Goal: Information Seeking & Learning: Learn about a topic

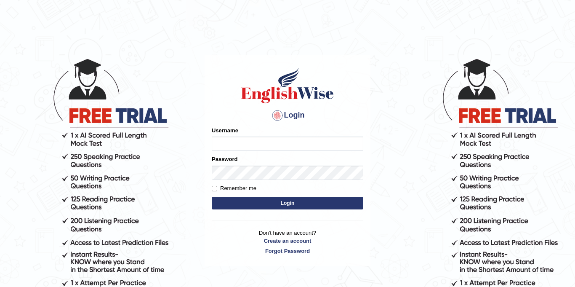
type input "Jolinaseva"
click at [295, 202] on button "Login" at bounding box center [288, 203] width 152 height 13
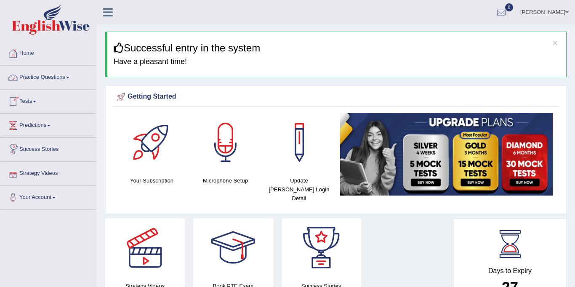
click at [30, 78] on link "Practice Questions" at bounding box center [48, 76] width 96 height 21
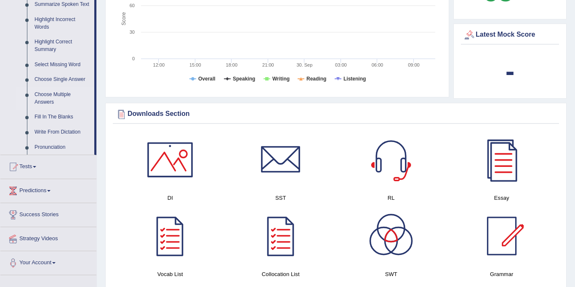
scroll to position [389, 0]
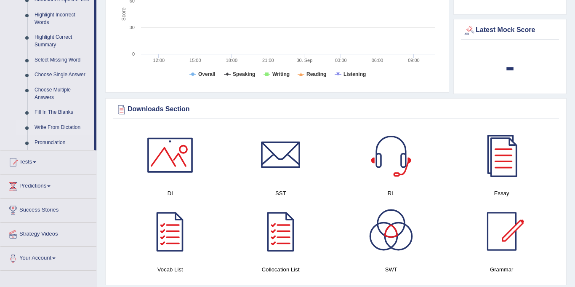
click at [41, 127] on link "Write From Dictation" at bounding box center [63, 127] width 64 height 15
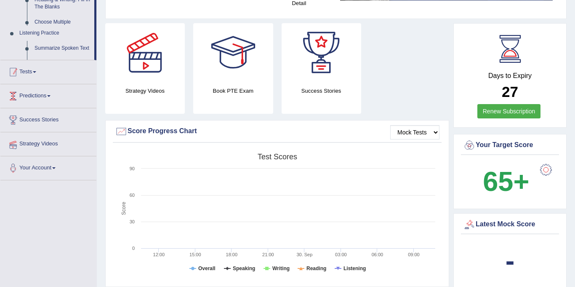
scroll to position [107, 0]
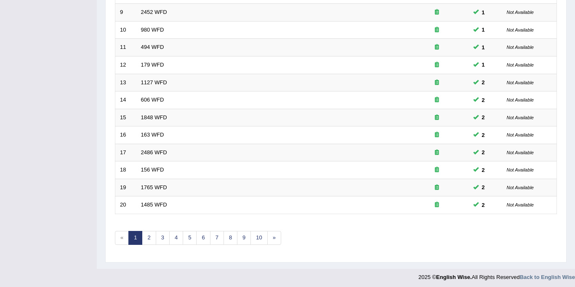
scroll to position [267, 0]
click at [218, 237] on link "7" at bounding box center [217, 239] width 14 height 14
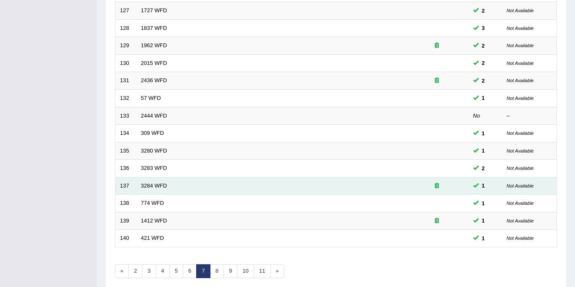
scroll to position [271, 0]
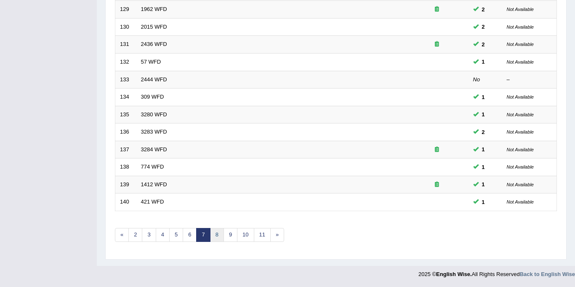
click at [215, 231] on link "8" at bounding box center [217, 235] width 14 height 14
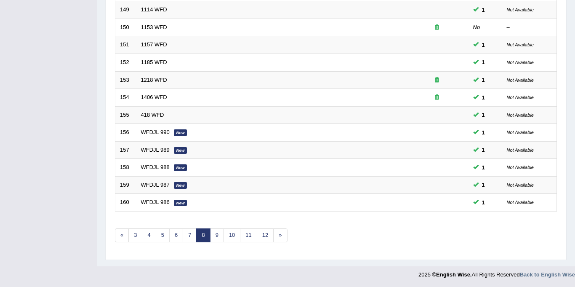
scroll to position [271, 0]
click at [215, 232] on link "9" at bounding box center [217, 235] width 14 height 14
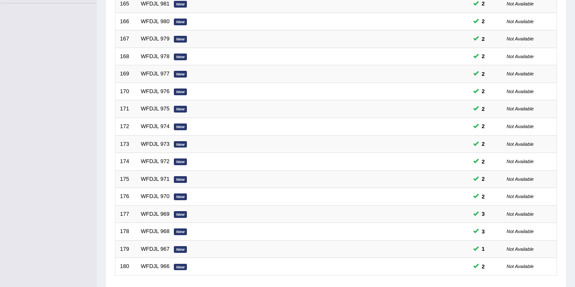
scroll to position [271, 0]
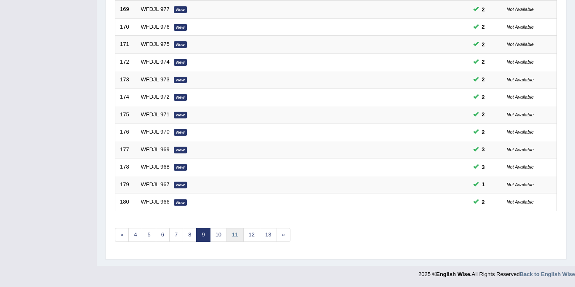
click at [232, 233] on link "11" at bounding box center [235, 235] width 17 height 14
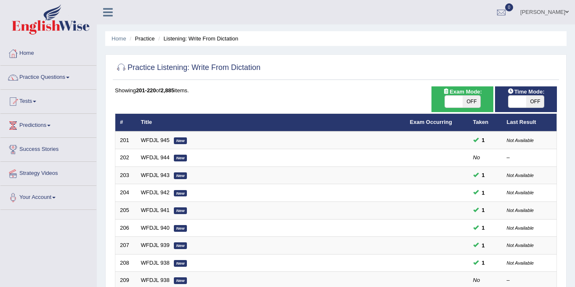
scroll to position [243, 0]
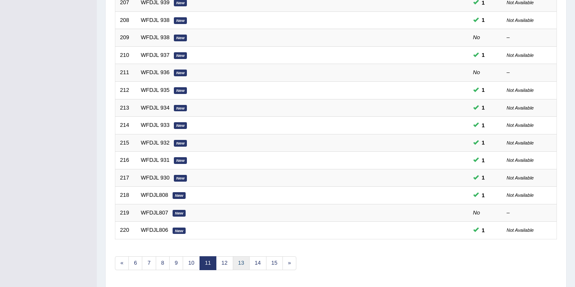
click at [245, 262] on link "13" at bounding box center [241, 263] width 17 height 14
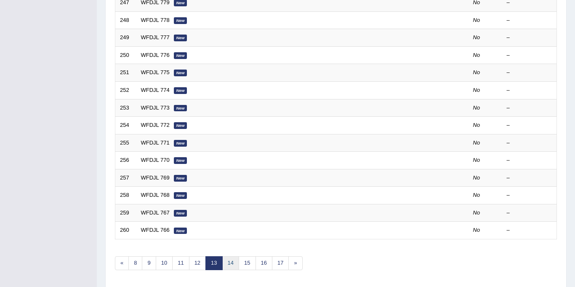
scroll to position [271, 0]
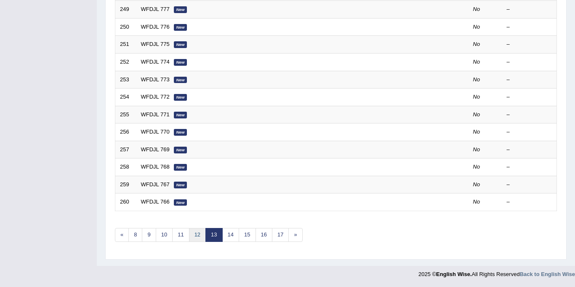
click at [196, 237] on link "12" at bounding box center [197, 235] width 17 height 14
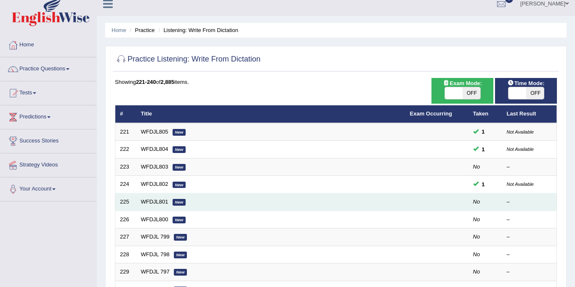
scroll to position [9, 0]
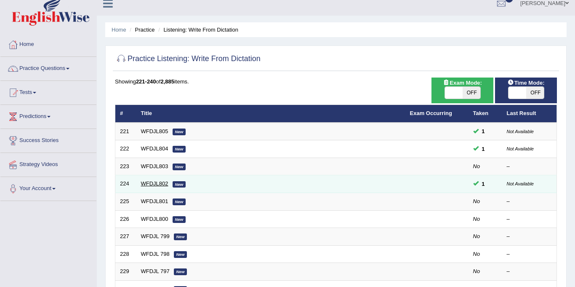
click at [163, 184] on link "WFDJL802" at bounding box center [154, 183] width 27 height 6
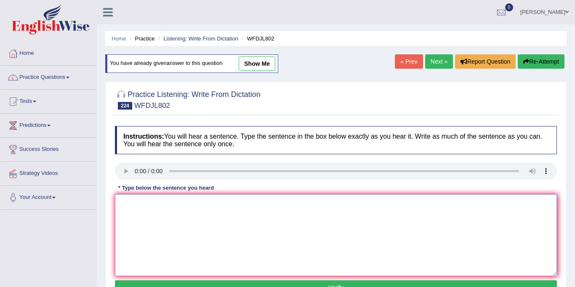
click at [143, 209] on textarea at bounding box center [336, 235] width 442 height 82
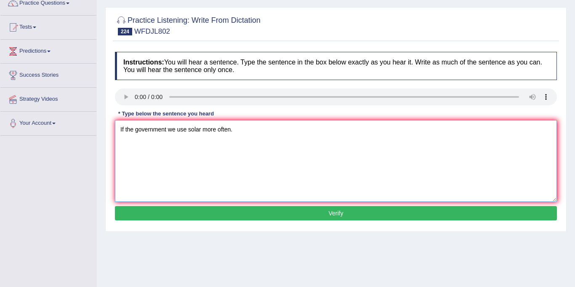
scroll to position [78, 0]
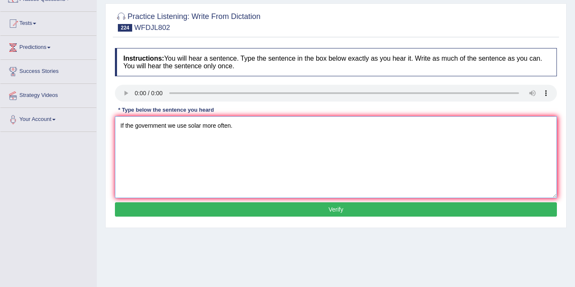
click at [168, 126] on textarea "If the government we use solar more often." at bounding box center [336, 157] width 442 height 82
click at [228, 129] on textarea "If the government helps out we use solar more often." at bounding box center [336, 157] width 442 height 82
click at [237, 123] on textarea "If the government helps out we use solar enery more often." at bounding box center [336, 157] width 442 height 82
type textarea "If the government helps out we use solar energy more often."
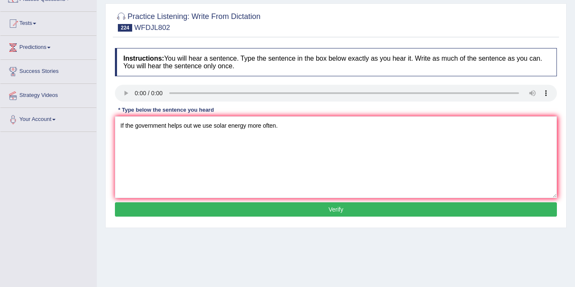
click at [288, 209] on button "Verify" at bounding box center [336, 209] width 442 height 14
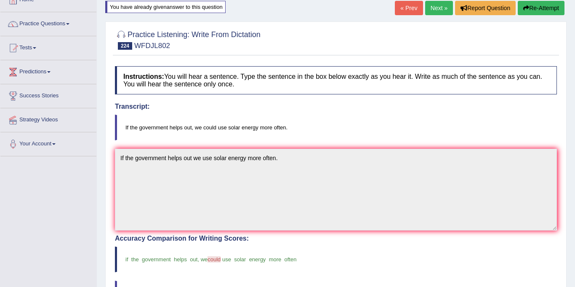
scroll to position [44, 0]
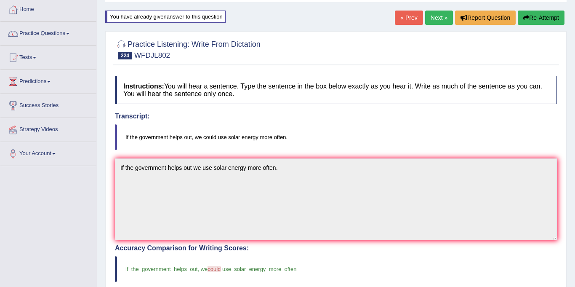
click at [431, 19] on link "Next »" at bounding box center [439, 18] width 28 height 14
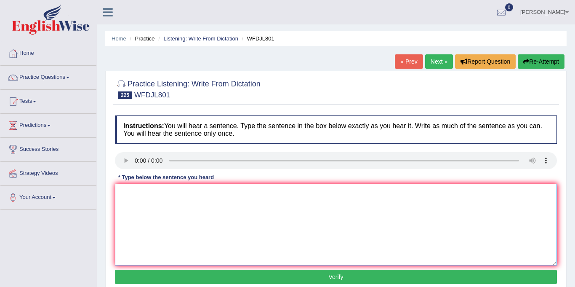
click at [158, 217] on textarea at bounding box center [336, 225] width 442 height 82
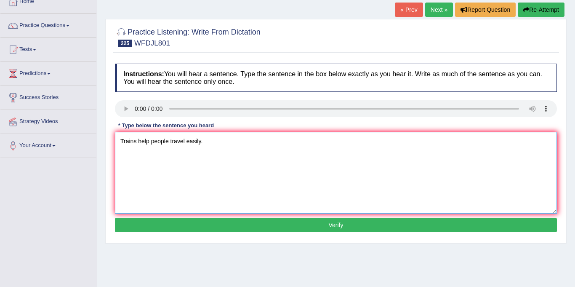
scroll to position [59, 0]
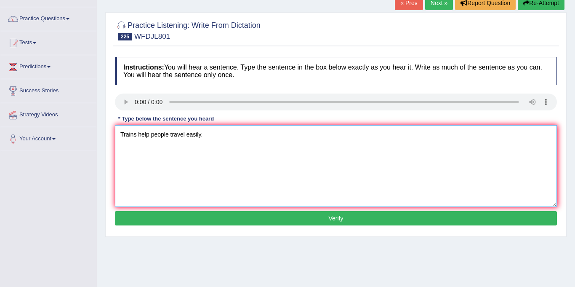
type textarea "Trains help people travel easily."
click at [224, 215] on button "Verify" at bounding box center [336, 218] width 442 height 14
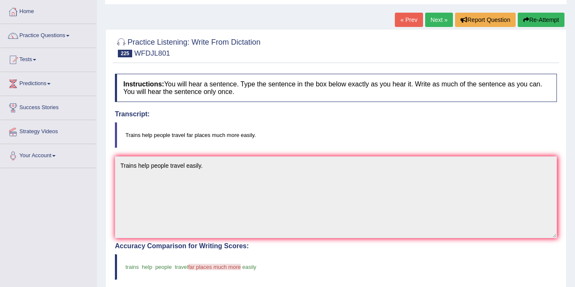
scroll to position [0, 0]
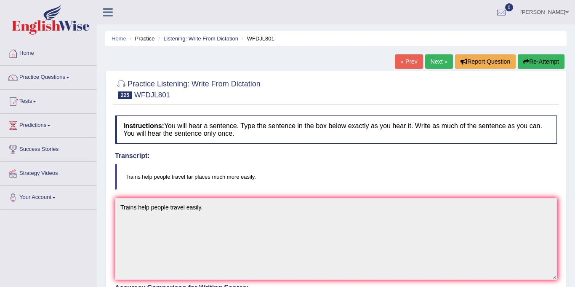
click at [435, 61] on link "Next »" at bounding box center [439, 61] width 28 height 14
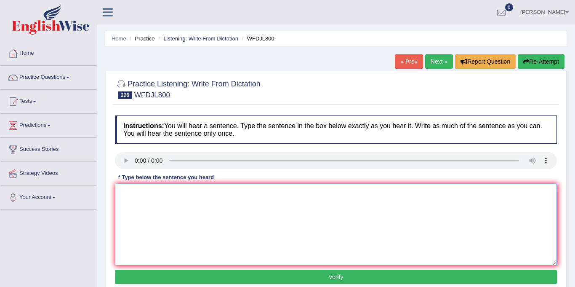
click at [163, 201] on textarea at bounding box center [336, 225] width 442 height 82
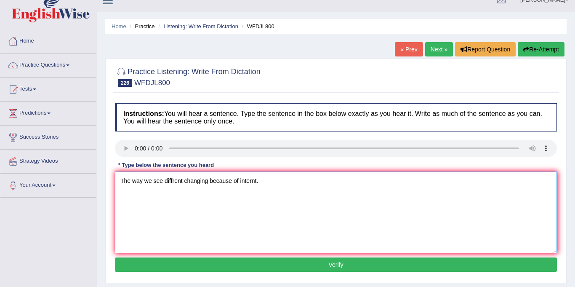
scroll to position [13, 0]
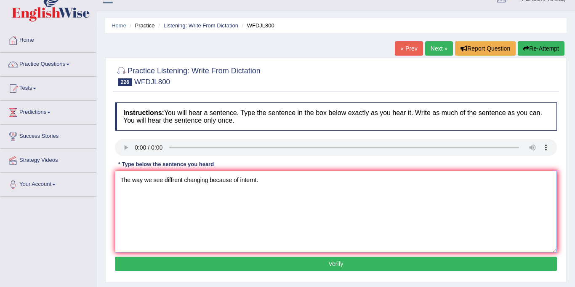
click at [173, 179] on textarea "The way we see diffrent changing because of internt." at bounding box center [336, 212] width 442 height 82
click at [187, 180] on textarea "The way we see different changing because of internt." at bounding box center [336, 212] width 442 height 82
click at [291, 180] on textarea "The way we see different country changing because of internt." at bounding box center [336, 212] width 442 height 82
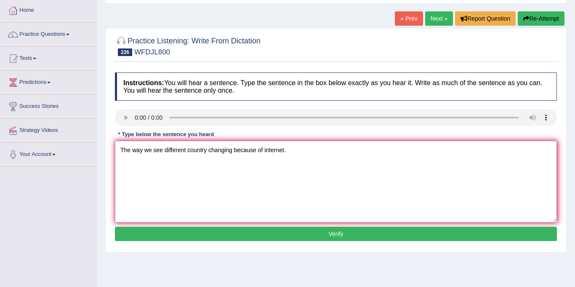
scroll to position [49, 0]
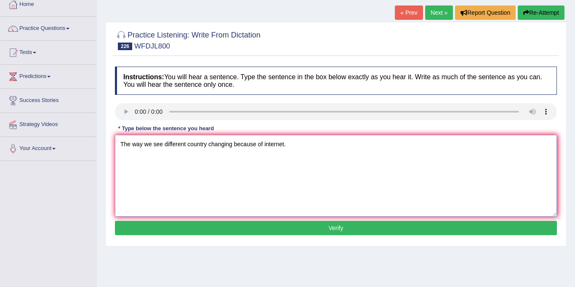
type textarea "The way we see different country changing because of internet."
click at [272, 224] on button "Verify" at bounding box center [336, 228] width 442 height 14
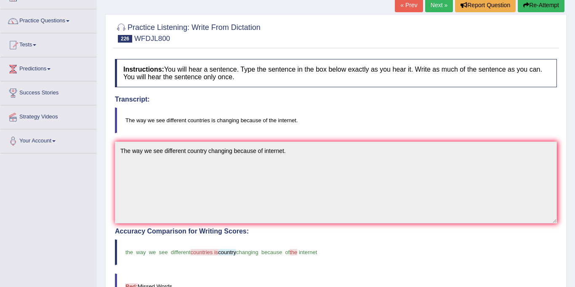
scroll to position [0, 0]
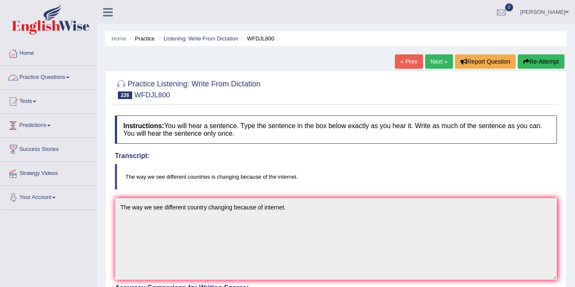
click at [429, 62] on link "Next »" at bounding box center [439, 61] width 28 height 14
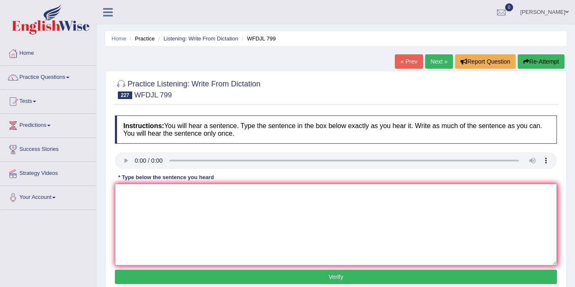
click at [152, 196] on textarea at bounding box center [336, 225] width 442 height 82
type textarea "Trying come up more solution is a big issue."
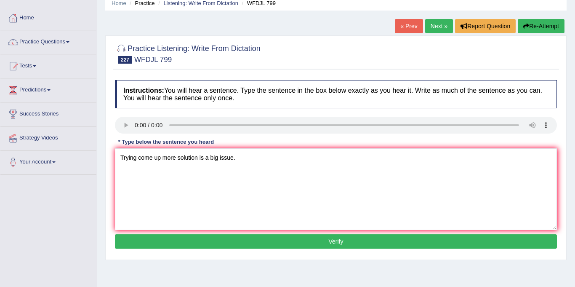
scroll to position [55, 0]
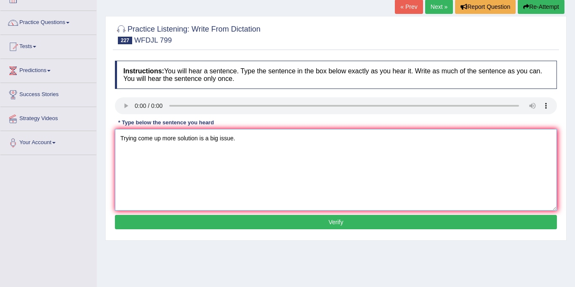
click at [174, 136] on textarea "Trying come up more solution is a big issue." at bounding box center [336, 170] width 442 height 82
click at [315, 224] on button "Verify" at bounding box center [336, 222] width 442 height 14
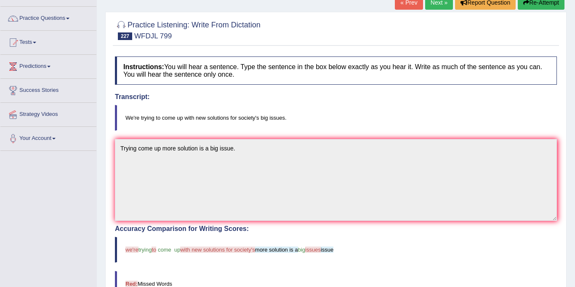
scroll to position [0, 0]
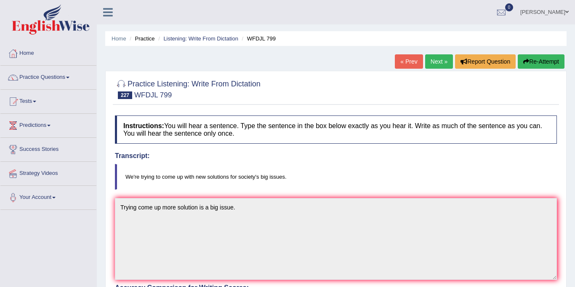
click at [439, 62] on link "Next »" at bounding box center [439, 61] width 28 height 14
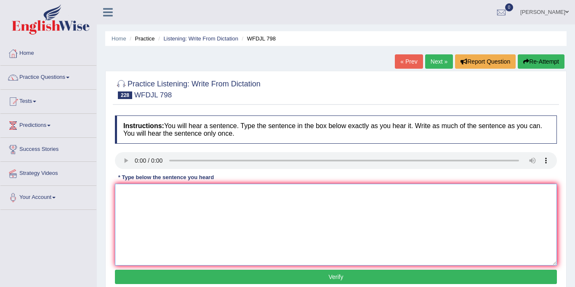
click at [165, 200] on textarea at bounding box center [336, 225] width 442 height 82
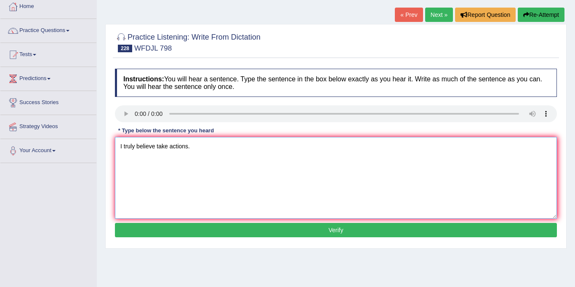
scroll to position [67, 0]
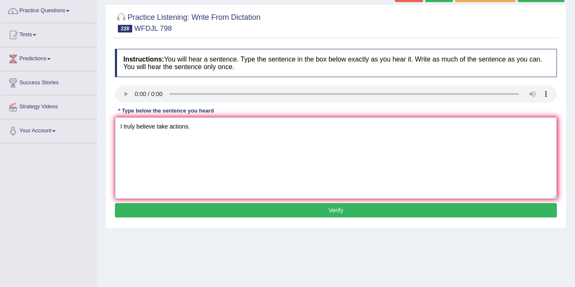
type textarea "I truly believe take actions."
click at [212, 216] on button "Verify" at bounding box center [336, 210] width 442 height 14
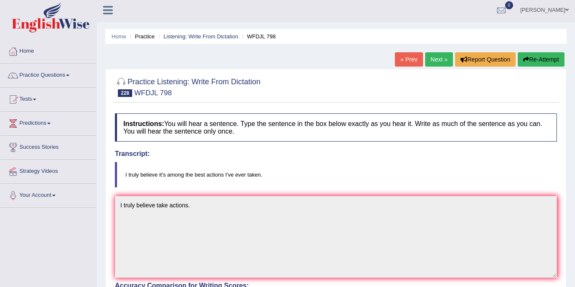
scroll to position [0, 0]
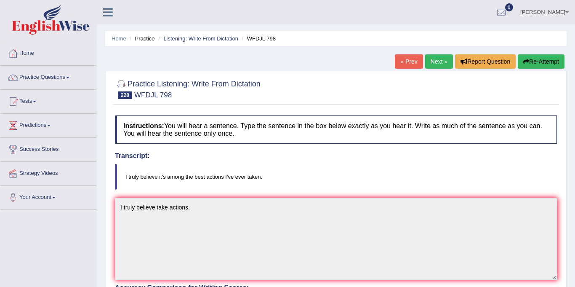
click at [437, 59] on link "Next »" at bounding box center [439, 61] width 28 height 14
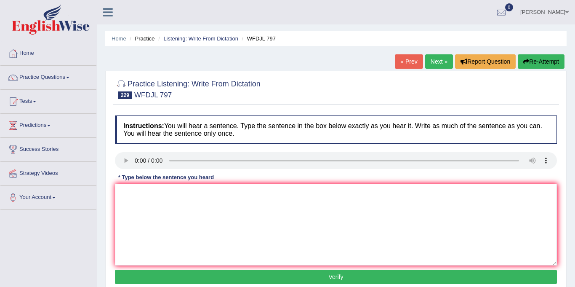
drag, startPoint x: 435, startPoint y: 61, endPoint x: 450, endPoint y: 71, distance: 18.1
click at [436, 61] on link "Next »" at bounding box center [439, 61] width 28 height 14
click at [156, 193] on textarea at bounding box center [336, 225] width 442 height 82
click at [141, 192] on textarea "Student in account has profit well." at bounding box center [336, 225] width 442 height 82
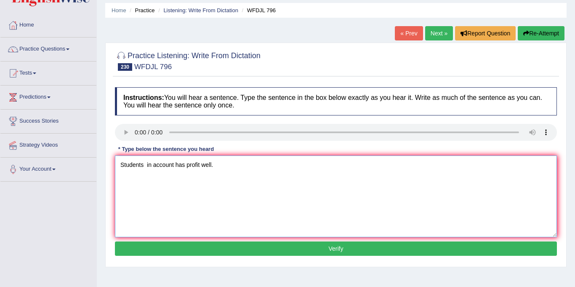
scroll to position [36, 0]
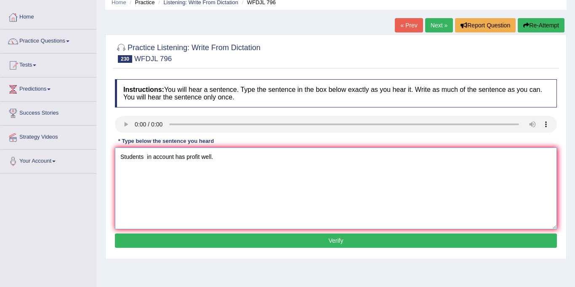
click at [173, 157] on textarea "Students in account has profit well." at bounding box center [336, 188] width 442 height 82
type textarea "Students in accounting has profit well."
click at [271, 250] on div "Instructions: You will hear a sentence. Type the sentence in the box below exac…" at bounding box center [336, 164] width 446 height 179
click at [264, 240] on button "Verify" at bounding box center [336, 240] width 442 height 14
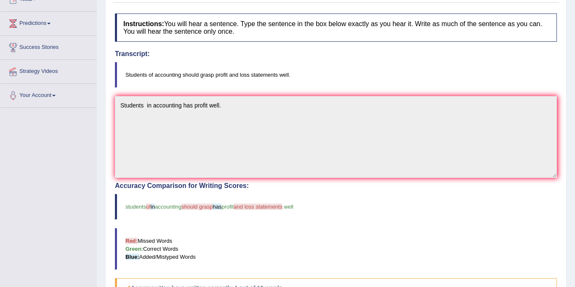
scroll to position [0, 0]
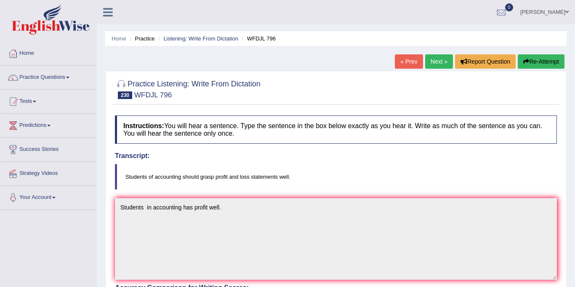
click at [435, 58] on link "Next »" at bounding box center [439, 61] width 28 height 14
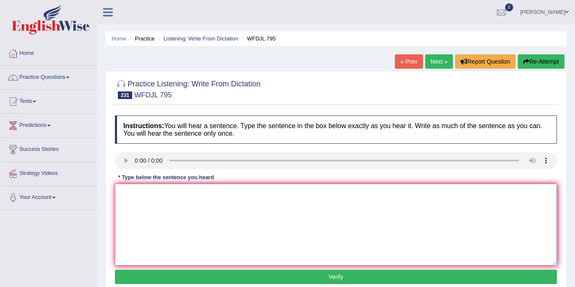
click at [145, 198] on textarea at bounding box center [336, 225] width 442 height 82
click at [428, 65] on link "Next »" at bounding box center [439, 61] width 28 height 14
click at [49, 78] on link "Practice Questions" at bounding box center [48, 76] width 96 height 21
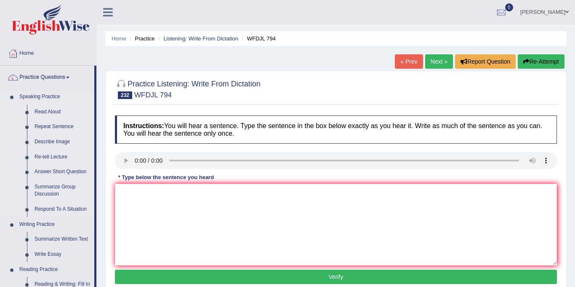
click at [57, 110] on link "Read Aloud" at bounding box center [63, 111] width 64 height 15
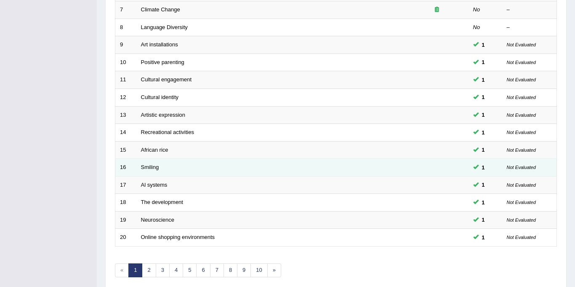
scroll to position [271, 0]
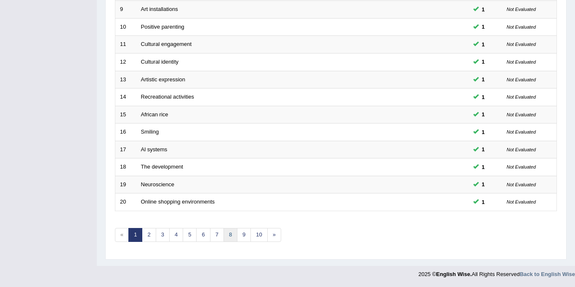
click at [230, 236] on link "8" at bounding box center [231, 235] width 14 height 14
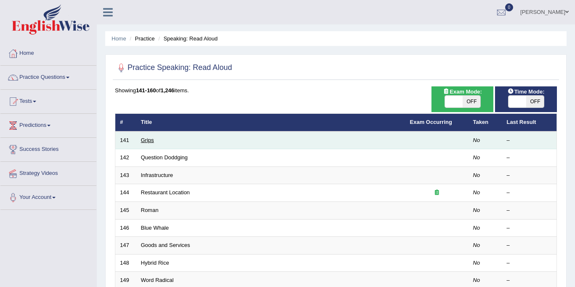
click at [148, 137] on link "Grips" at bounding box center [147, 140] width 13 height 6
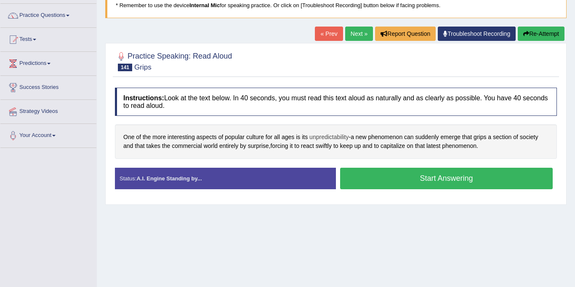
scroll to position [63, 0]
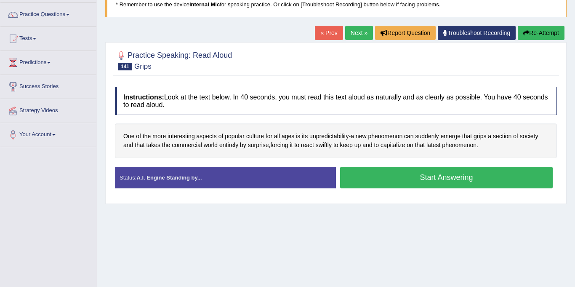
click at [379, 177] on button "Start Answering" at bounding box center [446, 177] width 213 height 21
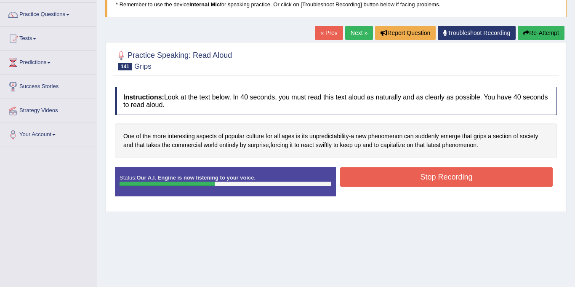
click at [399, 179] on button "Stop Recording" at bounding box center [446, 176] width 213 height 19
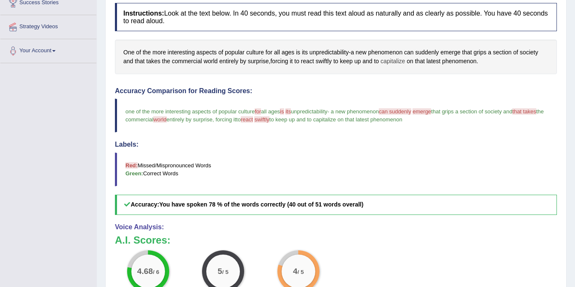
scroll to position [38, 0]
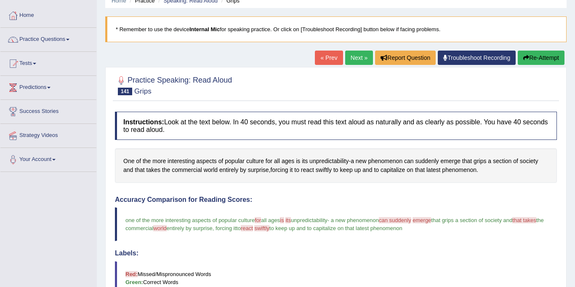
click at [355, 59] on link "Next »" at bounding box center [359, 58] width 28 height 14
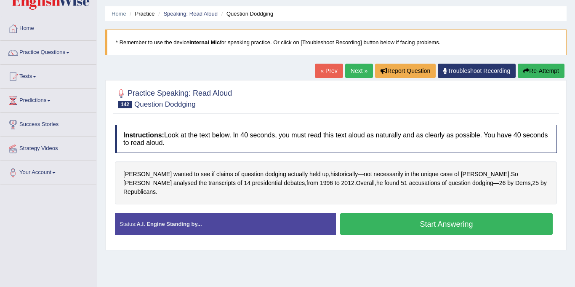
scroll to position [25, 0]
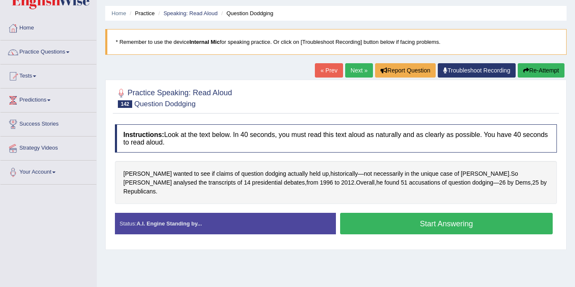
click at [382, 213] on button "Start Answering" at bounding box center [446, 223] width 213 height 21
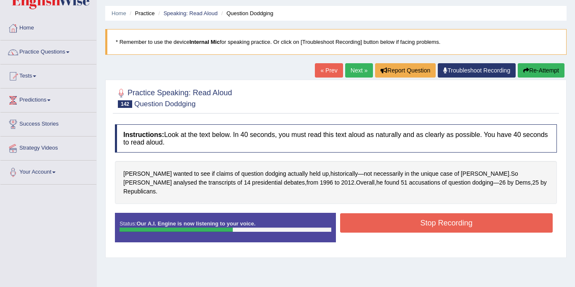
click at [381, 216] on button "Stop Recording" at bounding box center [446, 222] width 213 height 19
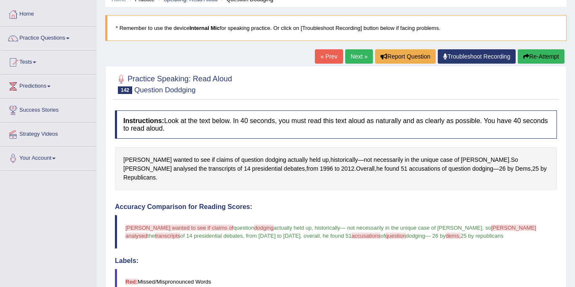
scroll to position [39, 0]
click at [356, 56] on link "Next »" at bounding box center [359, 57] width 28 height 14
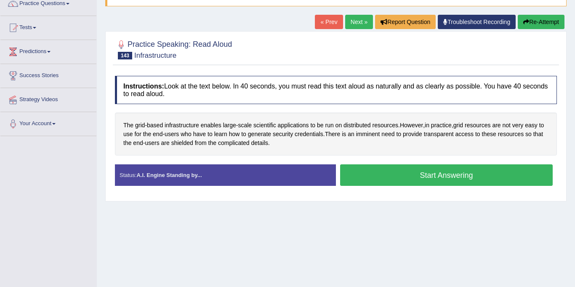
scroll to position [78, 0]
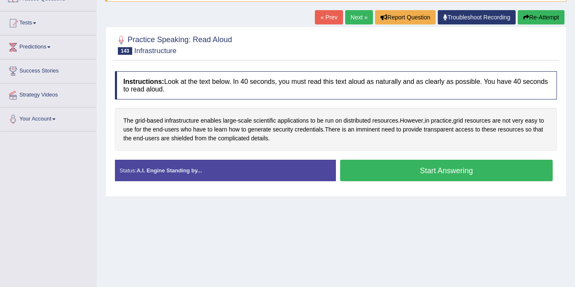
click at [360, 19] on link "Next »" at bounding box center [359, 17] width 28 height 14
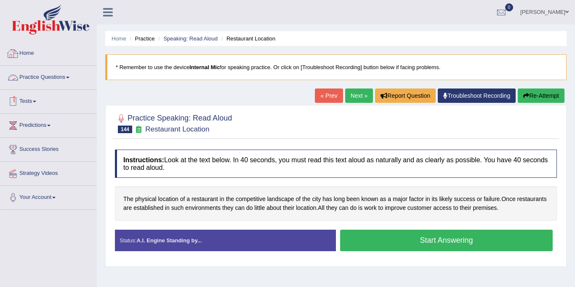
click at [37, 76] on link "Practice Questions" at bounding box center [48, 76] width 96 height 21
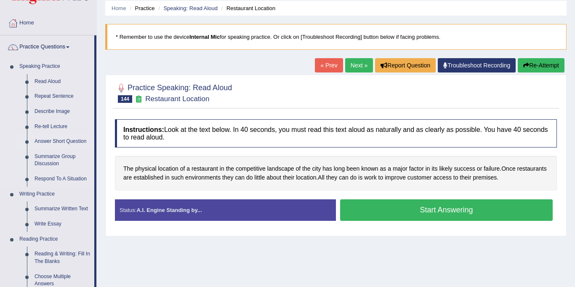
scroll to position [32, 0]
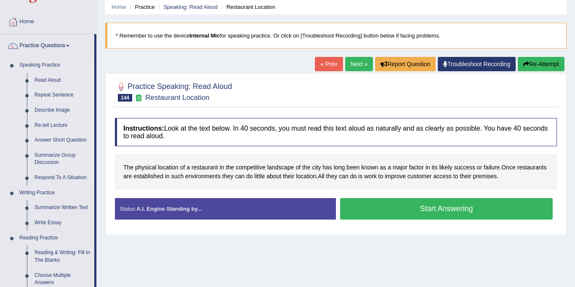
click at [57, 92] on link "Repeat Sentence" at bounding box center [63, 95] width 64 height 15
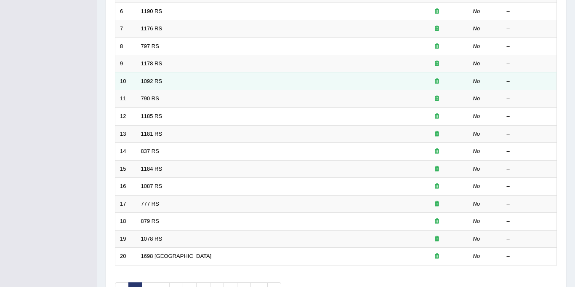
scroll to position [215, 0]
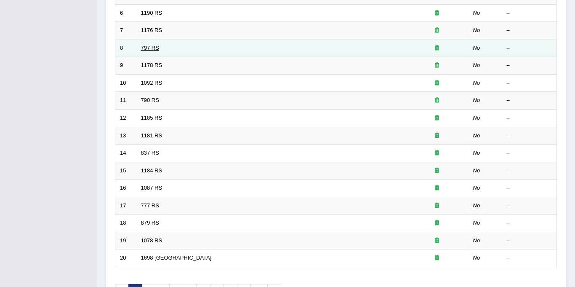
click at [150, 46] on link "797 RS" at bounding box center [150, 48] width 18 height 6
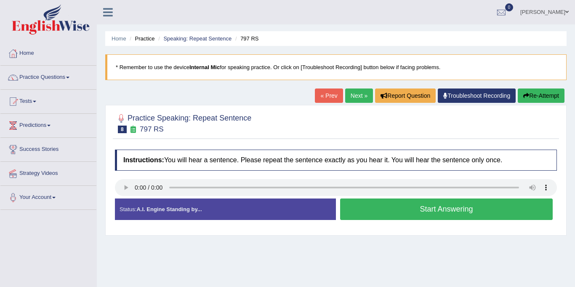
click at [397, 208] on button "Start Answering" at bounding box center [446, 208] width 213 height 21
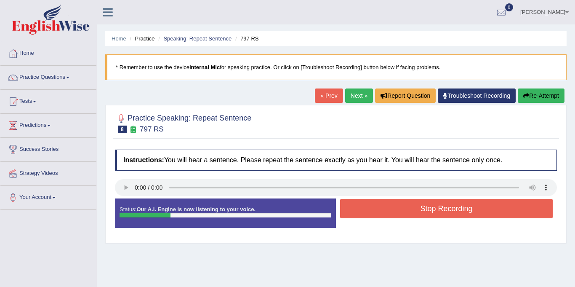
click at [400, 207] on button "Stop Recording" at bounding box center [446, 208] width 213 height 19
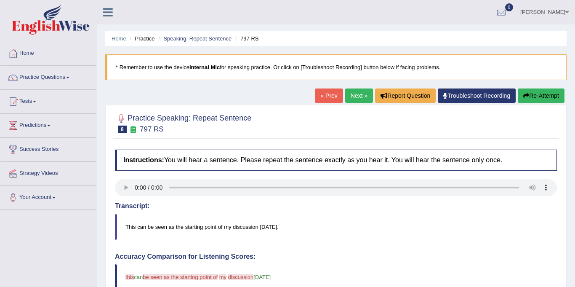
click at [351, 98] on link "Next »" at bounding box center [359, 95] width 28 height 14
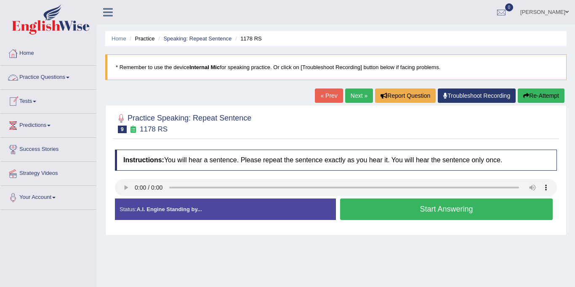
click at [43, 75] on link "Practice Questions" at bounding box center [48, 76] width 96 height 21
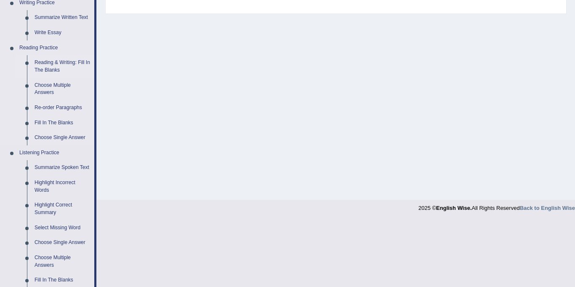
scroll to position [217, 0]
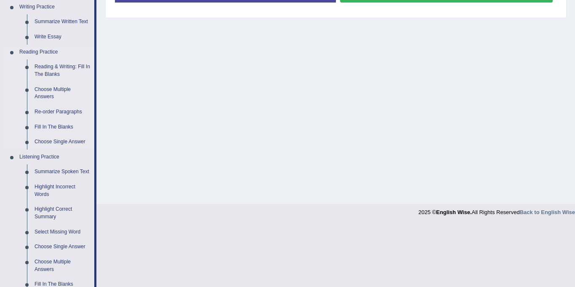
click at [54, 66] on link "Reading & Writing: Fill In The Blanks" at bounding box center [63, 70] width 64 height 22
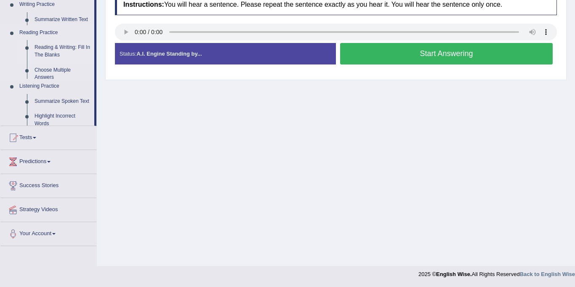
scroll to position [155, 0]
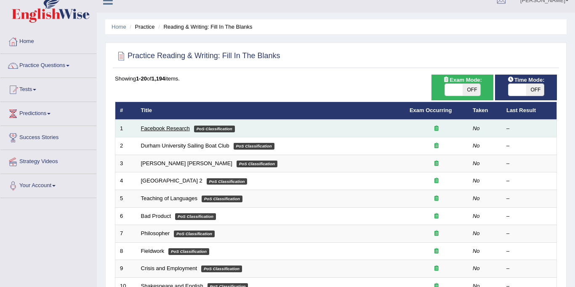
scroll to position [13, 0]
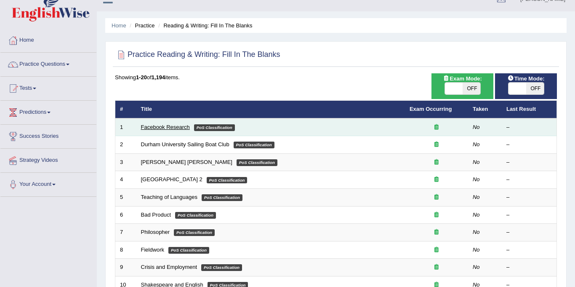
click at [174, 126] on link "Facebook Research" at bounding box center [165, 127] width 49 height 6
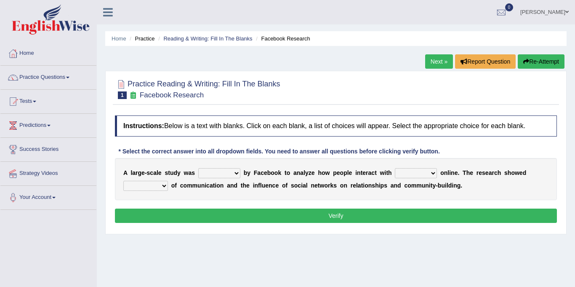
click at [208, 170] on select "surveyed had asked made" at bounding box center [219, 173] width 42 height 10
select select "surveyed"
click at [198, 168] on select "surveyed had asked made" at bounding box center [219, 173] width 42 height 10
click at [396, 170] on select "together all each other another" at bounding box center [416, 173] width 42 height 10
select select "all"
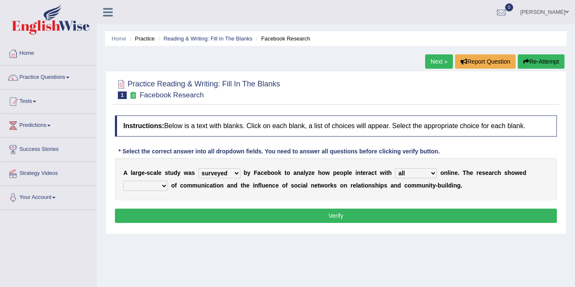
click at [395, 168] on select "together all each other another" at bounding box center [416, 173] width 42 height 10
click at [168, 181] on select "advantages standards fellowships patterns" at bounding box center [145, 186] width 45 height 10
select select "advantages"
click at [168, 181] on select "advantages standards fellowships patterns" at bounding box center [145, 186] width 45 height 10
click at [340, 214] on button "Verify" at bounding box center [336, 215] width 442 height 14
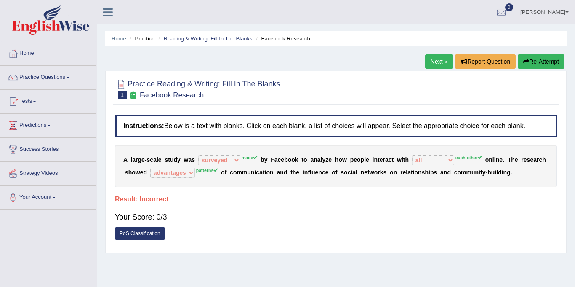
click at [434, 59] on link "Next »" at bounding box center [439, 61] width 28 height 14
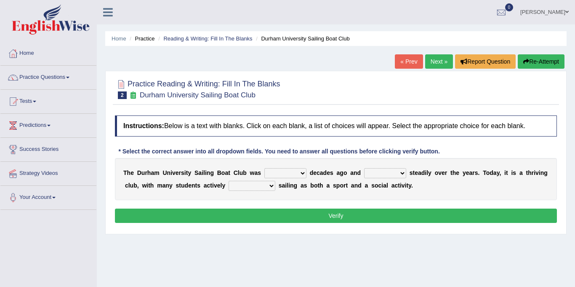
click at [283, 172] on select "found fund founded find" at bounding box center [285, 173] width 42 height 10
select select "found"
click at [264, 168] on select "found fund founded find" at bounding box center [285, 173] width 42 height 10
click at [370, 169] on select "grow growing has grown grown" at bounding box center [385, 173] width 42 height 10
select select "has grown"
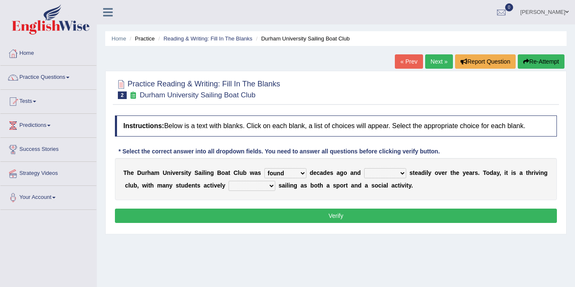
click at [364, 168] on select "grow growing has grown grown" at bounding box center [385, 173] width 42 height 10
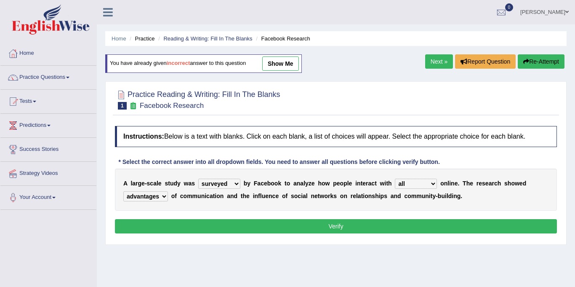
select select "surveyed"
select select "all"
select select "advantages"
click at [337, 232] on button "Verify" at bounding box center [336, 226] width 442 height 14
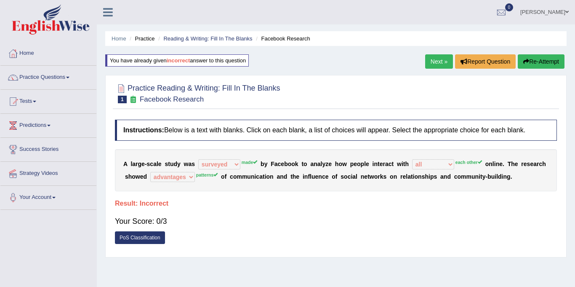
click at [441, 66] on link "Next »" at bounding box center [439, 61] width 28 height 14
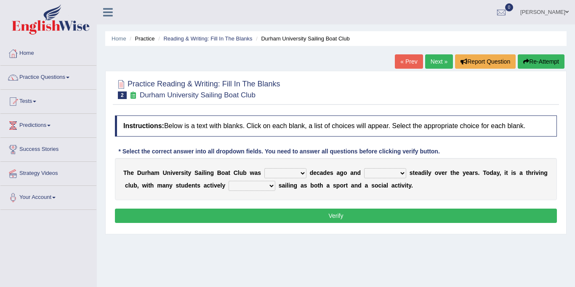
click at [288, 170] on select "found fund founded find" at bounding box center [285, 173] width 42 height 10
select select "found"
click at [264, 168] on select "found fund founded find" at bounding box center [285, 173] width 42 height 10
click at [376, 172] on select "grow growing has grown grown" at bounding box center [385, 173] width 42 height 10
select select "has grown"
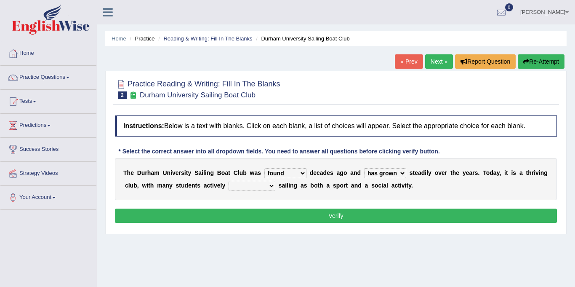
click at [364, 168] on select "grow growing has grown grown" at bounding box center [385, 173] width 42 height 10
click at [229, 182] on select "enjoy enjoyed are enjoying enjoying" at bounding box center [252, 186] width 47 height 10
select select "enjoying"
click at [229, 181] on select "enjoy enjoyed are enjoying enjoying" at bounding box center [252, 186] width 47 height 10
click at [309, 214] on button "Verify" at bounding box center [336, 215] width 442 height 14
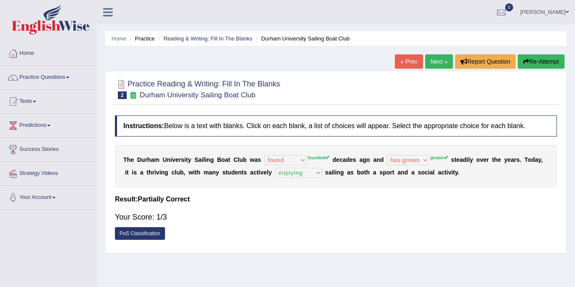
click at [430, 60] on link "Next »" at bounding box center [439, 61] width 28 height 14
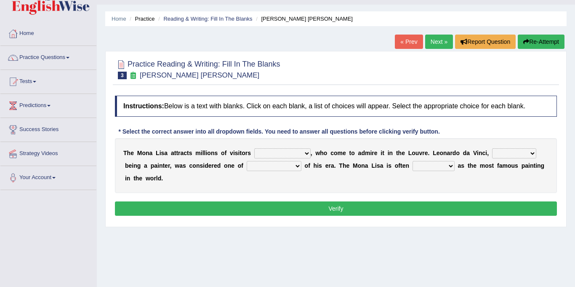
scroll to position [23, 0]
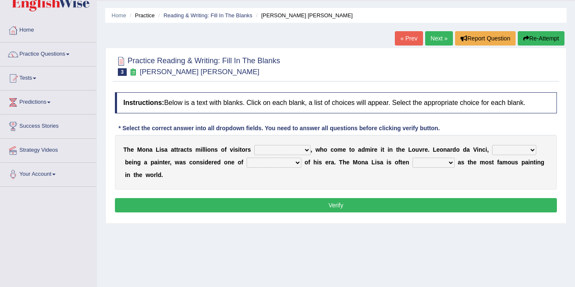
click at [261, 145] on select "around the year the all year all year round per year" at bounding box center [282, 150] width 56 height 10
select select "around the year"
click at [254, 145] on select "around the year the all year all year round per year" at bounding box center [282, 150] width 56 height 10
drag, startPoint x: 488, startPoint y: 146, endPoint x: 495, endPoint y: 156, distance: 11.6
click at [495, 156] on div "T h e M o n a L i s a a t t r a c t s m i l l i o n s o f v i s i t o r s aroun…" at bounding box center [336, 162] width 442 height 55
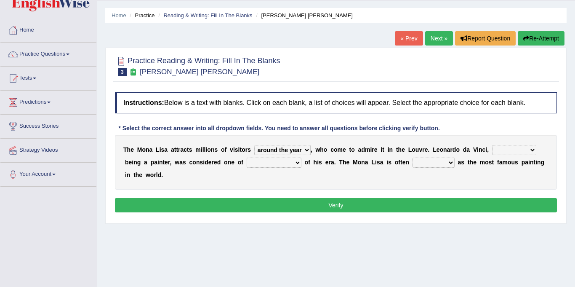
select select "rather than"
click at [492, 145] on select "rather than as much as as well as as long as" at bounding box center [514, 150] width 44 height 10
click at [247, 160] on select "better artists artist the better artist the best artists" at bounding box center [274, 162] width 55 height 10
select select "the best artists"
click at [247, 157] on select "better artists artist the better artist the best artists" at bounding box center [274, 162] width 55 height 10
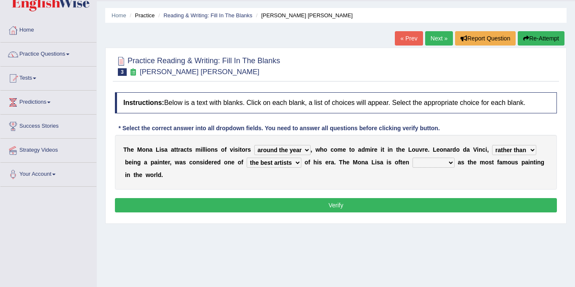
click at [413, 160] on select "classified suggested predicted described" at bounding box center [434, 162] width 42 height 10
select select "described"
click at [413, 157] on select "classified suggested predicted described" at bounding box center [434, 162] width 42 height 10
click at [342, 198] on button "Verify" at bounding box center [336, 205] width 442 height 14
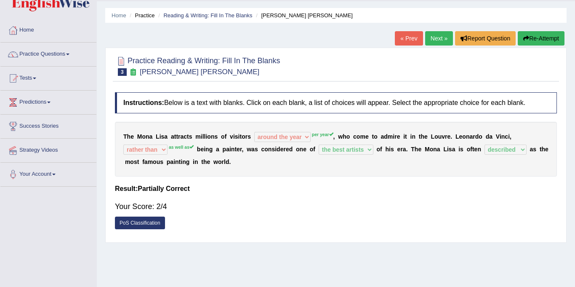
click at [433, 39] on link "Next »" at bounding box center [439, 38] width 28 height 14
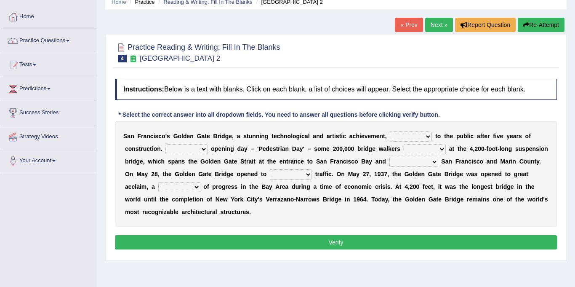
scroll to position [38, 0]
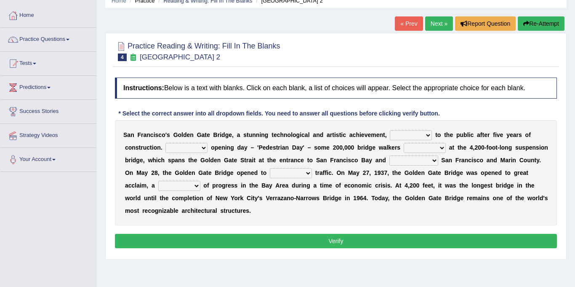
click at [394, 135] on select "opens closes appears equals" at bounding box center [411, 135] width 42 height 10
select select "opens"
click at [390, 130] on select "opens closes appears equals" at bounding box center [411, 135] width 42 height 10
click at [165, 150] on select "On During Since When" at bounding box center [186, 148] width 42 height 10
select select "During"
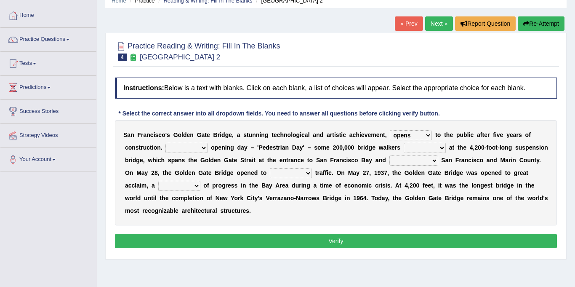
click at [165, 143] on select "On During Since When" at bounding box center [186, 148] width 42 height 10
click at [363, 141] on div "S a n F r a n c i s c o ' s G o l d e n G a t e B r i d g e , a s t u n n i n g…" at bounding box center [336, 172] width 442 height 105
click at [404, 147] on select "stationed looked marveled laughed" at bounding box center [425, 148] width 42 height 10
select select "stationed"
click at [404, 143] on select "stationed looked marveled laughed" at bounding box center [425, 148] width 42 height 10
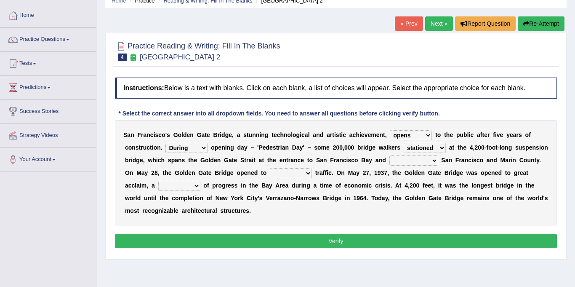
click at [389, 159] on select "separates connects channels differentiates" at bounding box center [413, 160] width 49 height 10
select select "connects"
click at [389, 155] on select "separates connects channels differentiates" at bounding box center [413, 160] width 49 height 10
click at [270, 173] on select "aquatic vehicular airborne watertight" at bounding box center [291, 173] width 42 height 10
select select "vehicular"
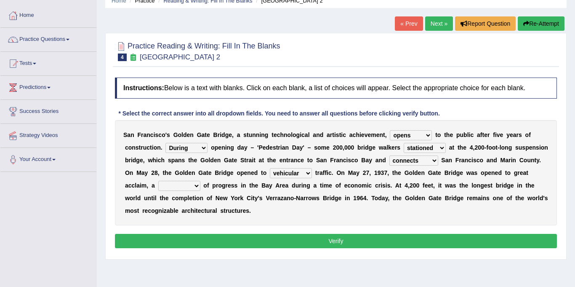
click at [270, 168] on select "aquatic vehicular airborne watertight" at bounding box center [291, 173] width 42 height 10
click at [200, 181] on select "denial symbol technique yield" at bounding box center [179, 186] width 42 height 10
select select "yield"
click at [200, 181] on select "denial symbol technique yield" at bounding box center [179, 186] width 42 height 10
click at [459, 234] on button "Verify" at bounding box center [336, 241] width 442 height 14
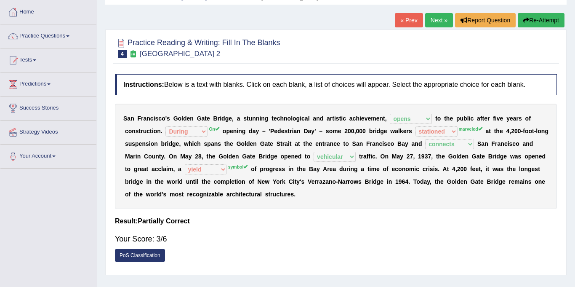
scroll to position [42, 0]
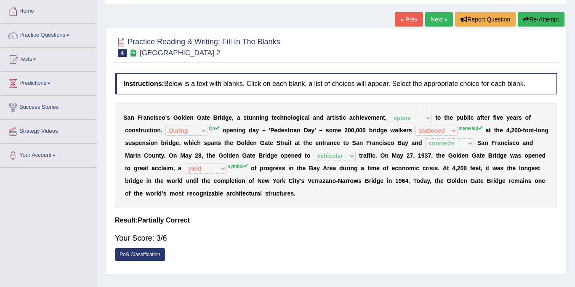
click at [431, 21] on link "Next »" at bounding box center [439, 19] width 28 height 14
